Goal: Transaction & Acquisition: Purchase product/service

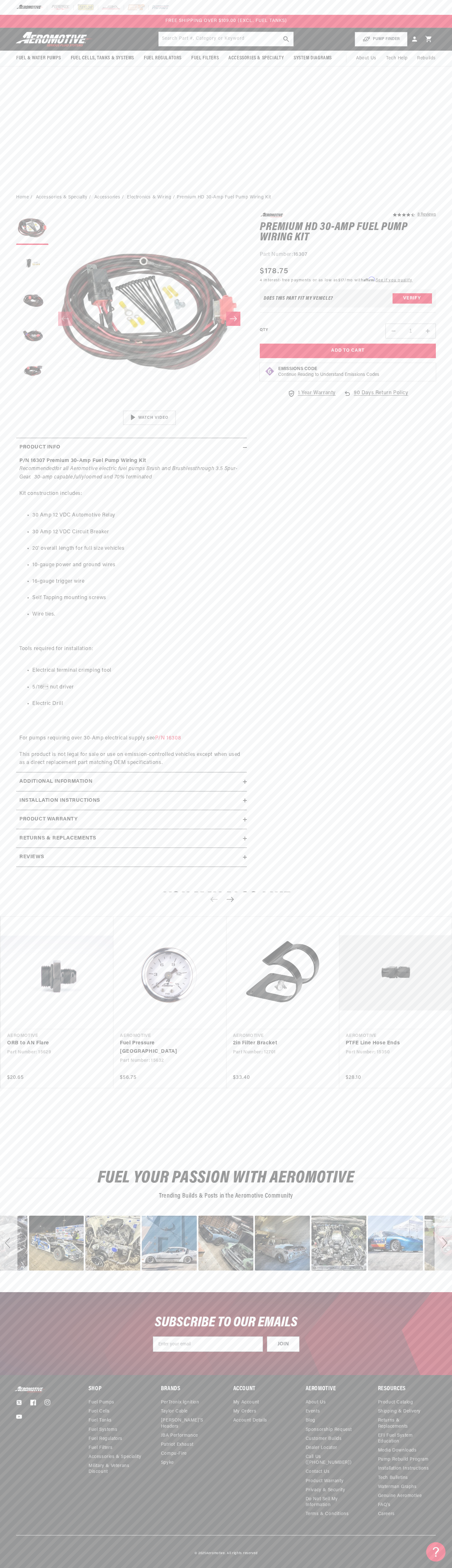
click at [437, 29] on header "Fuel & Water Pumps Back In-Tank In-Line Fuel Pumps" at bounding box center [226, 40] width 452 height 23
click at [447, 1111] on main "Home Accessories & Specialty Accessories Electronics & Wiring Premium HD 30-Amp…" at bounding box center [226, 741] width 452 height 1103
click at [312, 1563] on html "Skip to content Your cart Your cart is empty Loading... You may also like Subto…" at bounding box center [226, 784] width 452 height 1568
click at [14, 271] on body "Skip to content Your cart Your cart is empty Loading... You may also like Subto…" at bounding box center [226, 784] width 452 height 1568
